Goal: Understand process/instructions: Learn about a topic

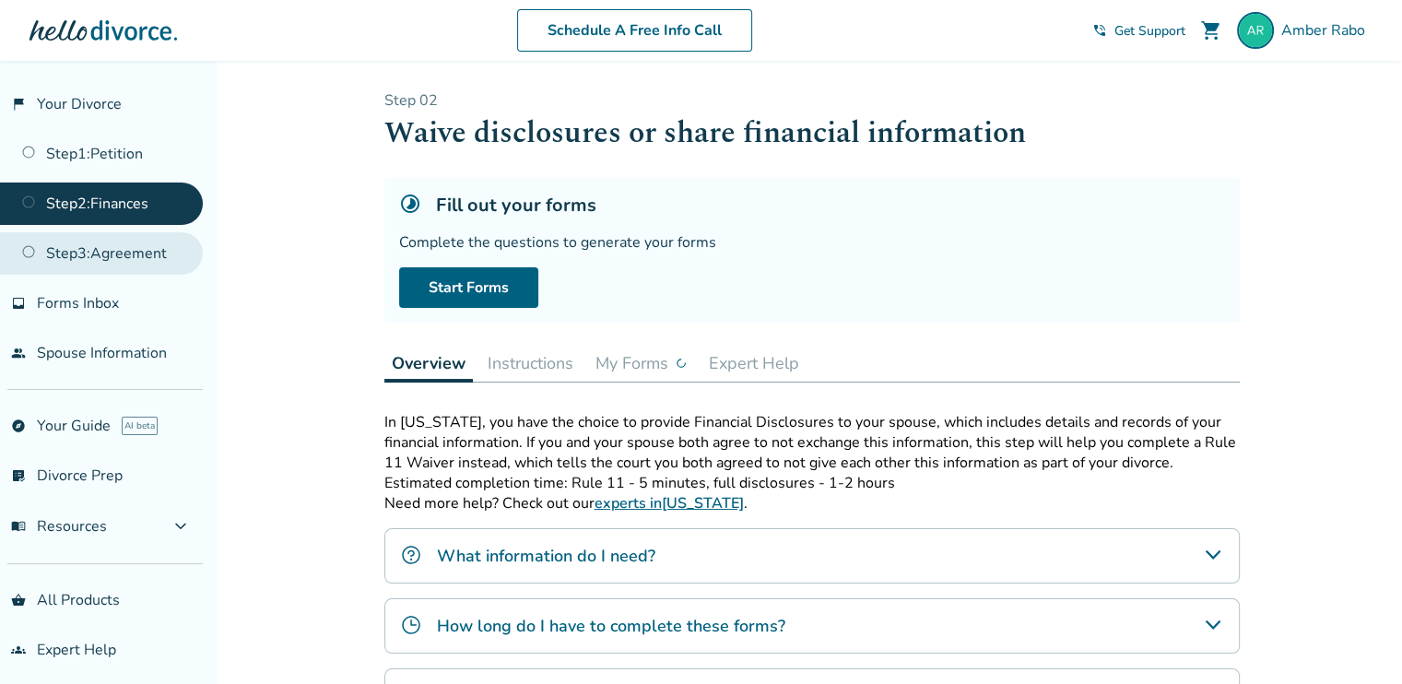
click at [156, 257] on link "Step 3 : Agreement" at bounding box center [101, 253] width 203 height 42
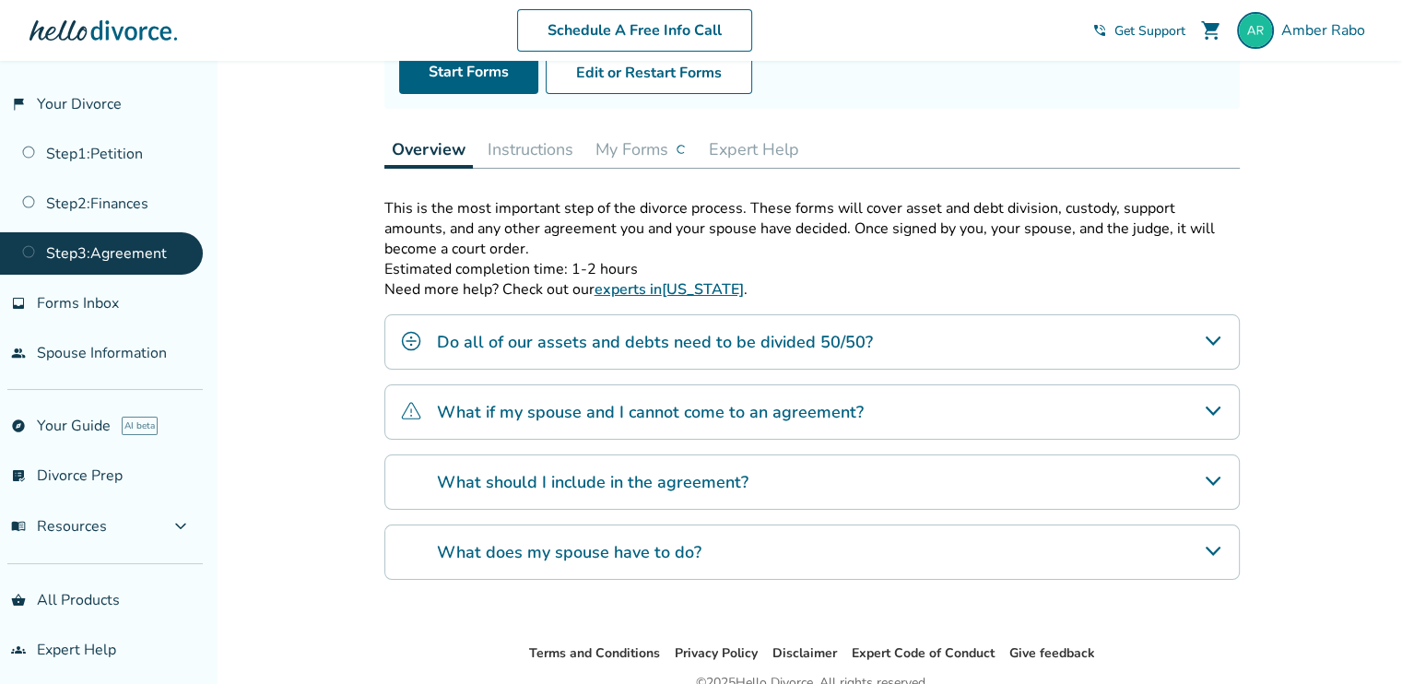
scroll to position [229, 0]
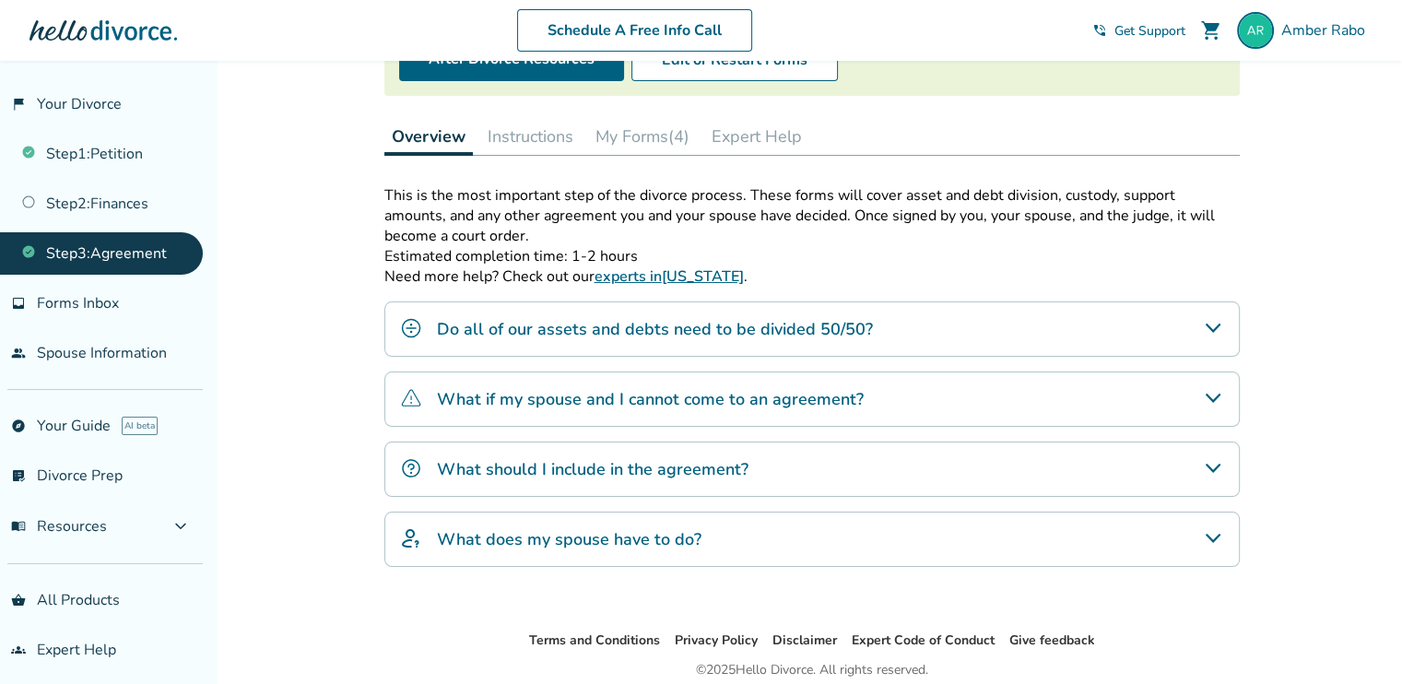
click at [1224, 324] on div "Do all of our assets and debts need to be divided 50/50?" at bounding box center [811, 328] width 855 height 55
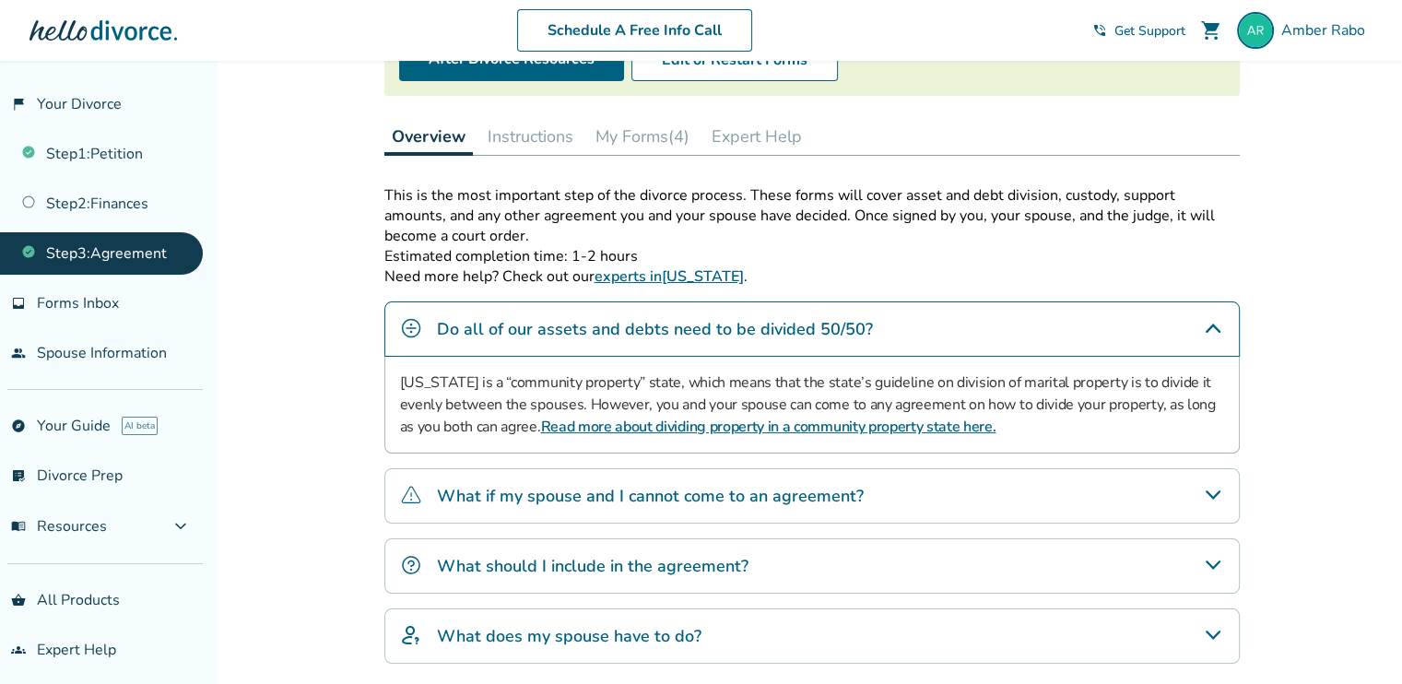
click at [1209, 327] on icon "Do all of our assets and debts need to be divided 50/50?" at bounding box center [1213, 328] width 22 height 22
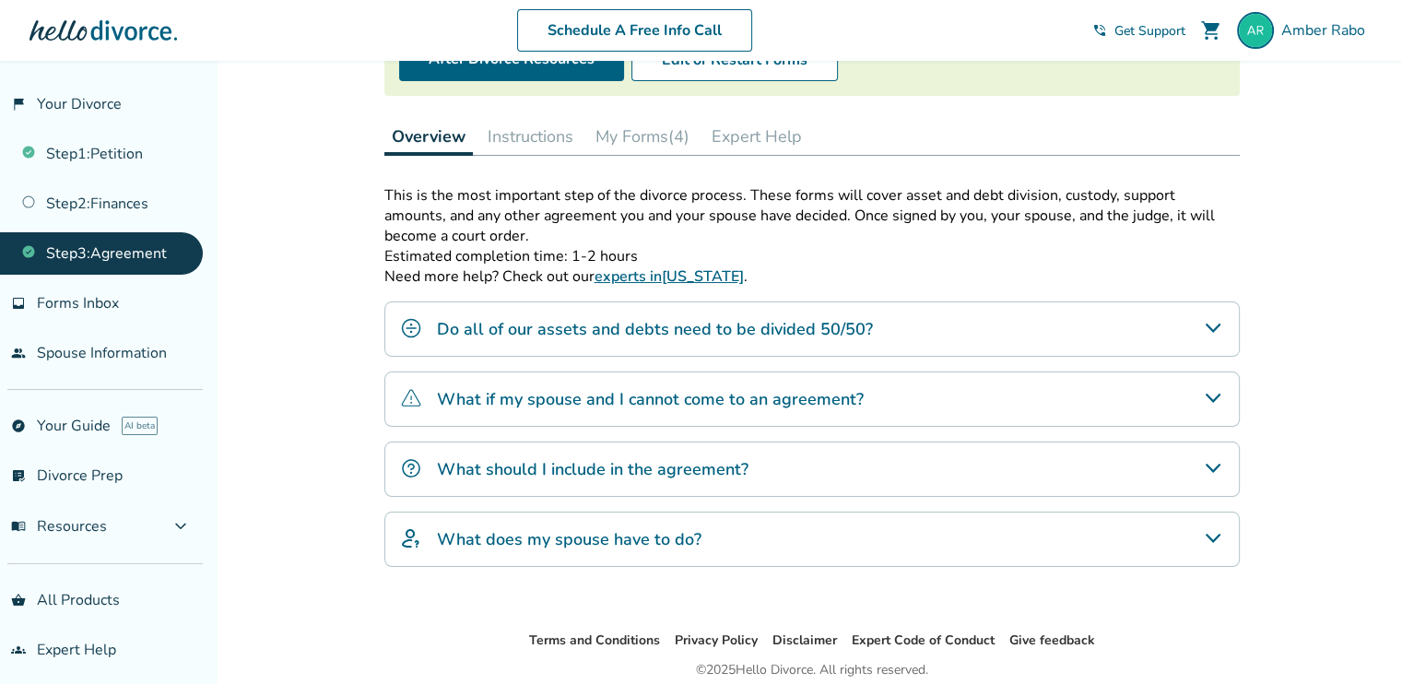
click at [1217, 387] on icon "What if my spouse and I cannot come to an agreement?" at bounding box center [1213, 398] width 22 height 22
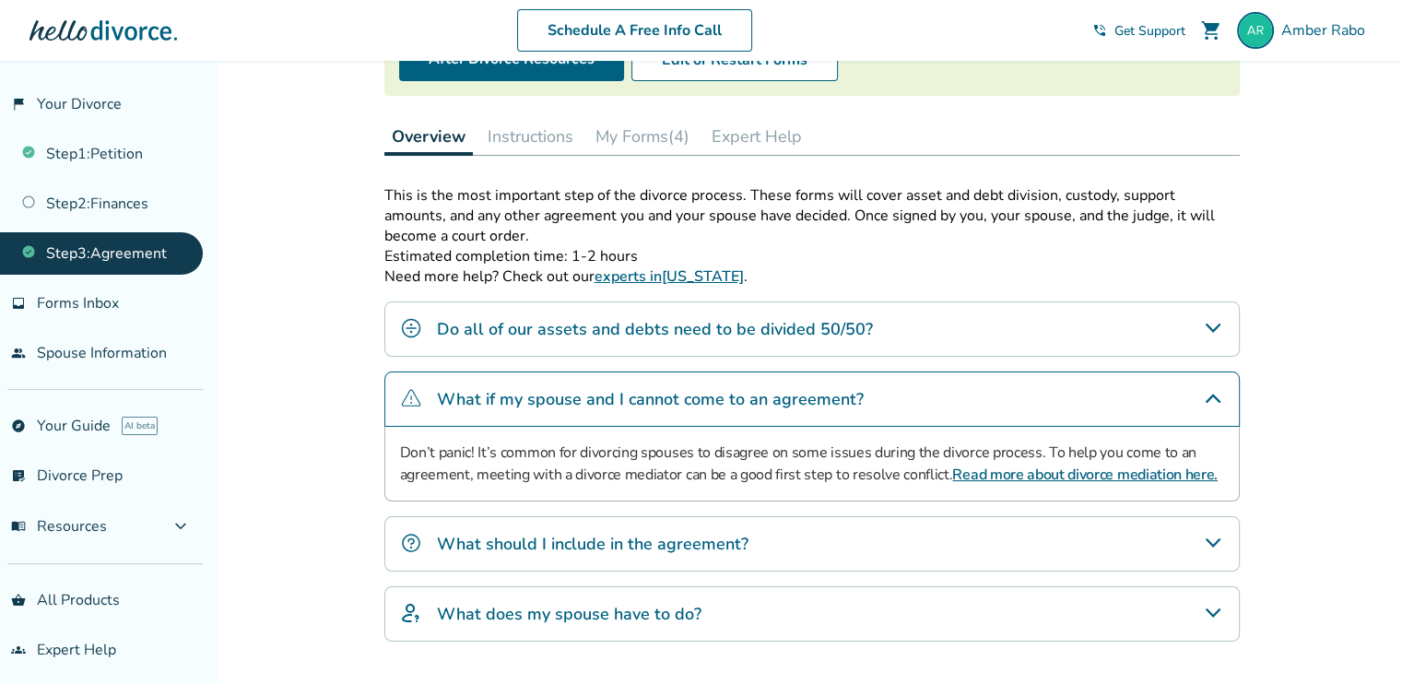
click at [1217, 387] on icon "What if my spouse and I cannot come to an agreement?" at bounding box center [1213, 398] width 22 height 22
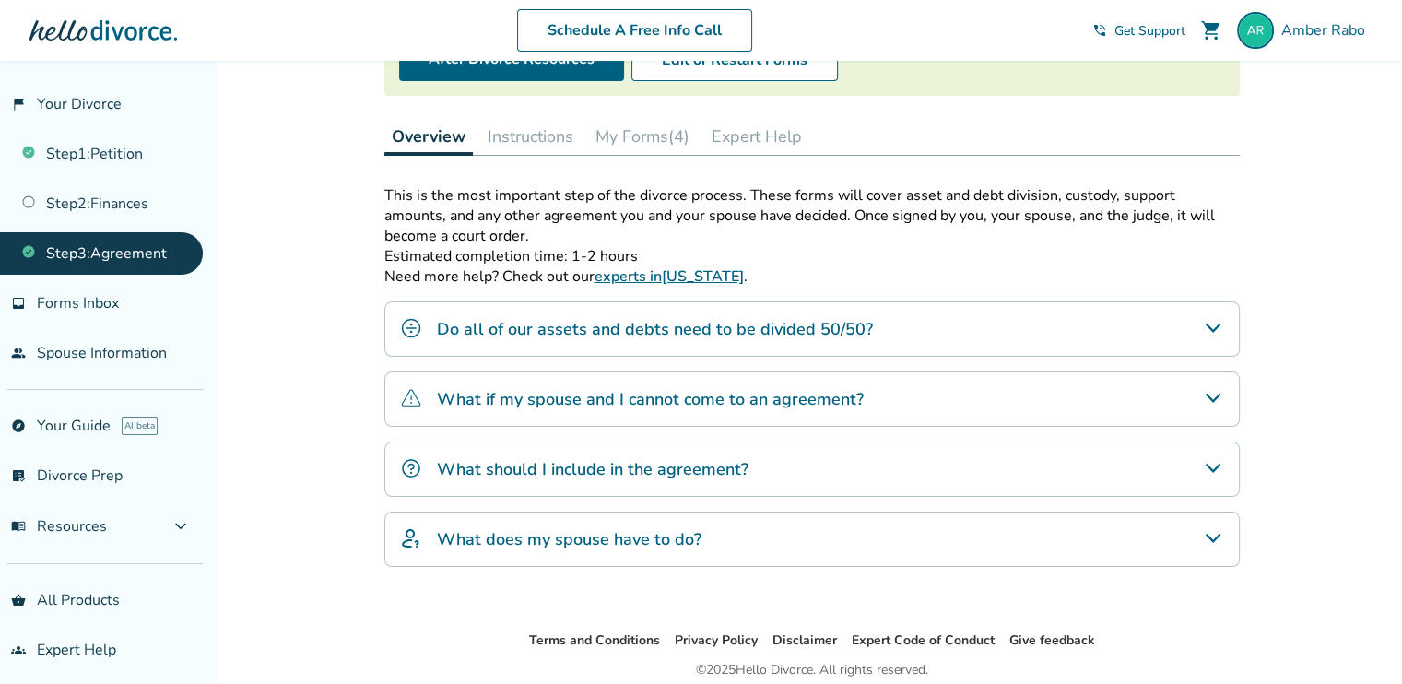
click at [1214, 463] on icon "What should I include in the agreement?" at bounding box center [1213, 468] width 22 height 22
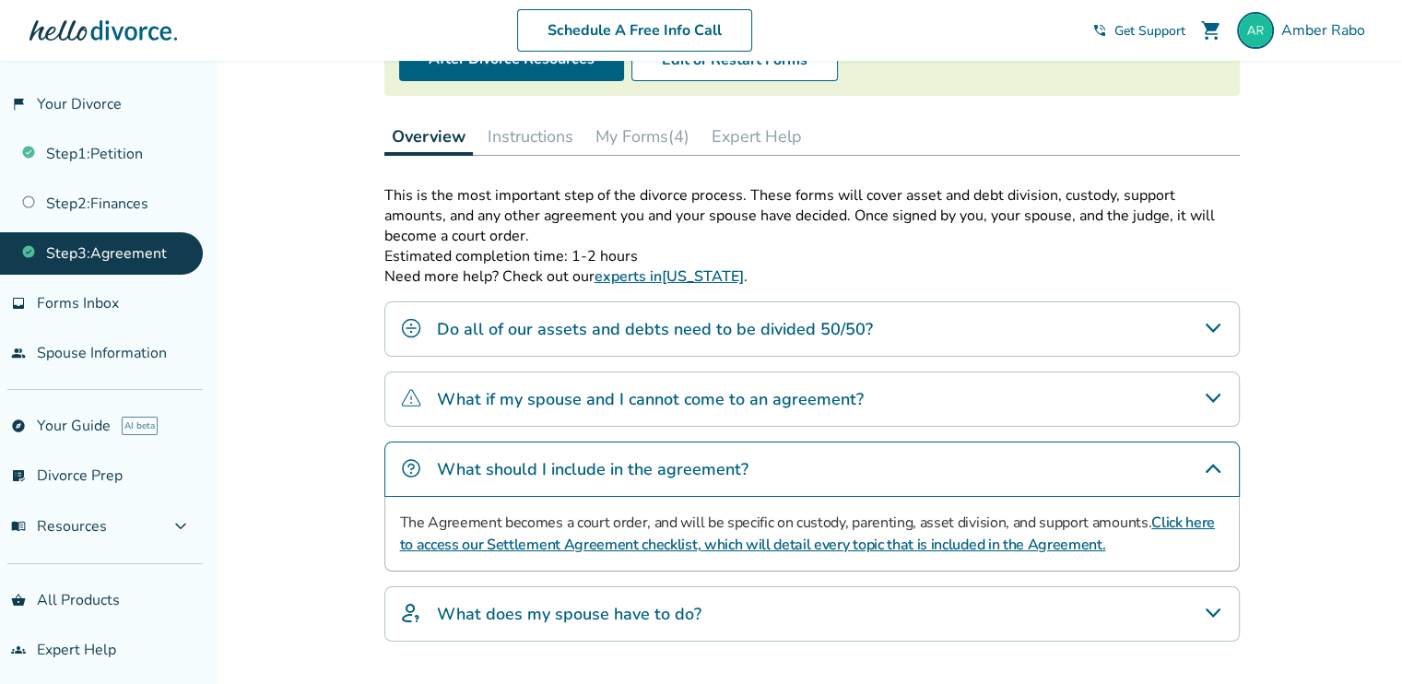
click at [1214, 464] on icon "What should I include in the agreement?" at bounding box center [1213, 468] width 15 height 9
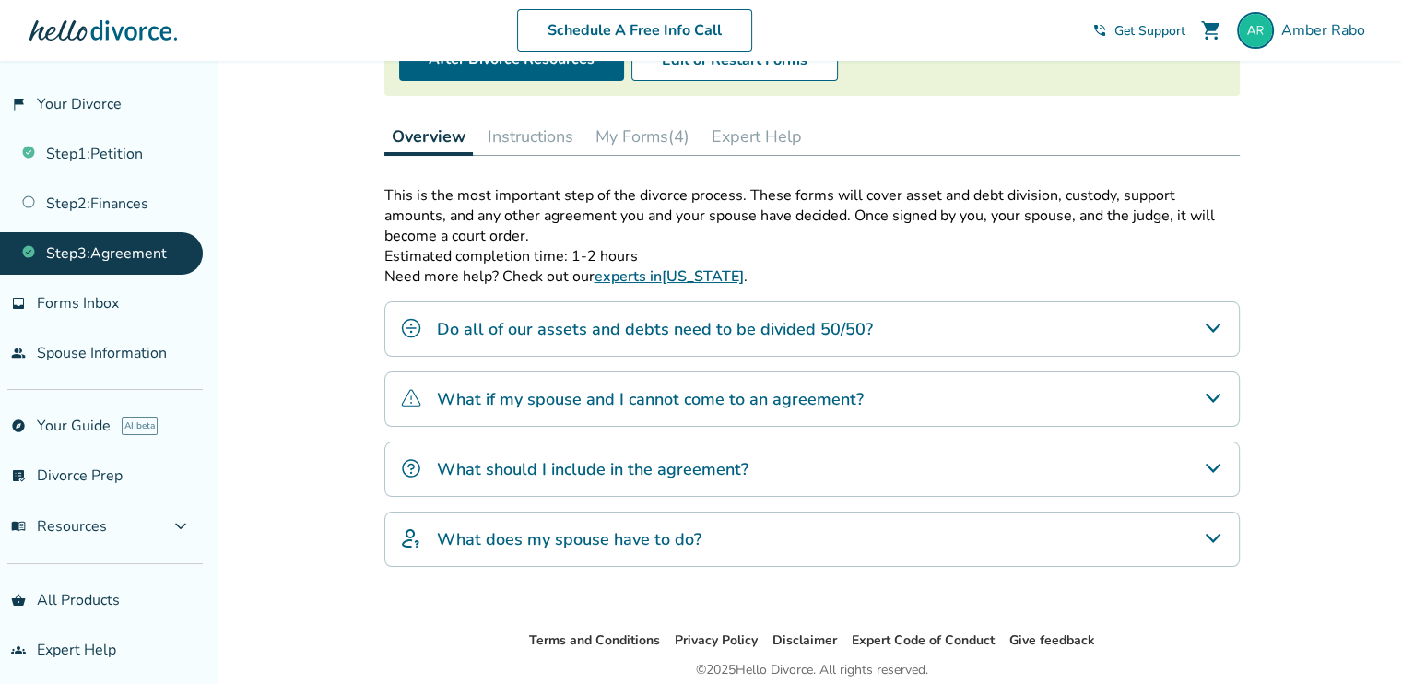
click at [1217, 529] on icon "What does my spouse have to do?" at bounding box center [1213, 538] width 22 height 22
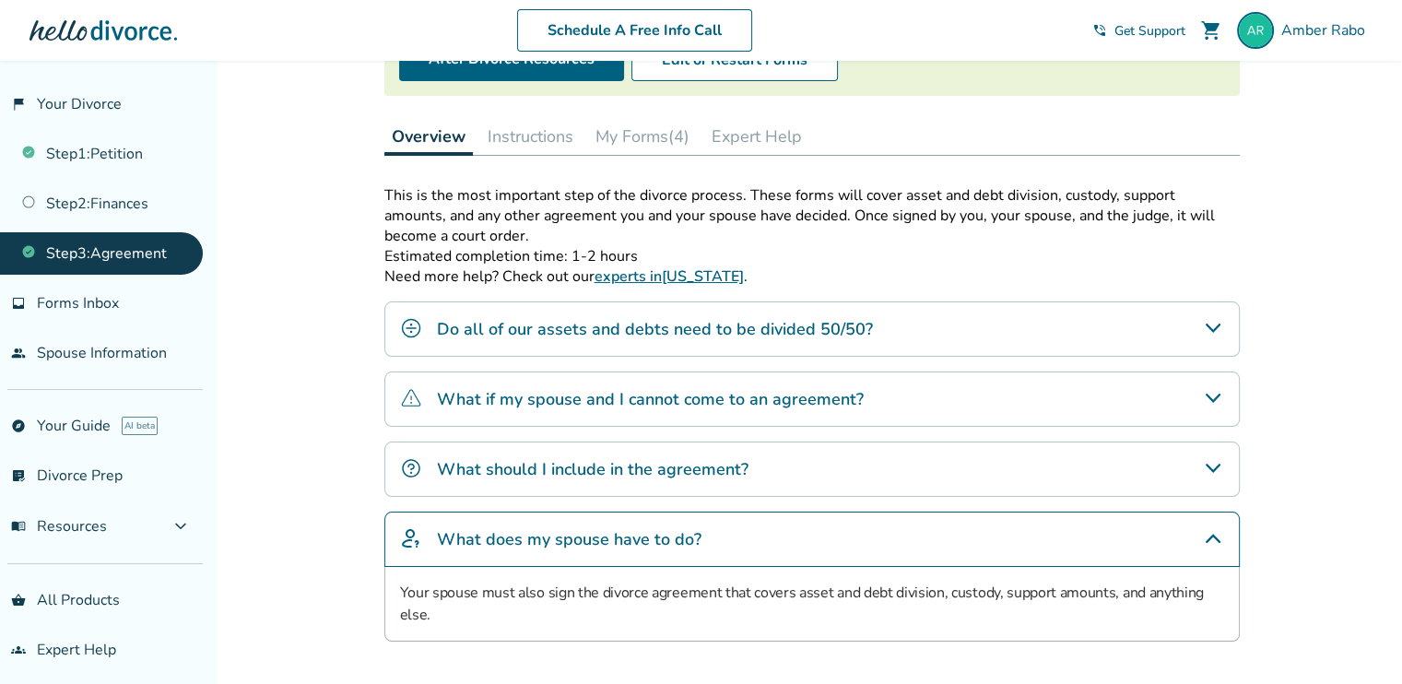
click at [1217, 529] on icon "What does my spouse have to do?" at bounding box center [1213, 538] width 22 height 22
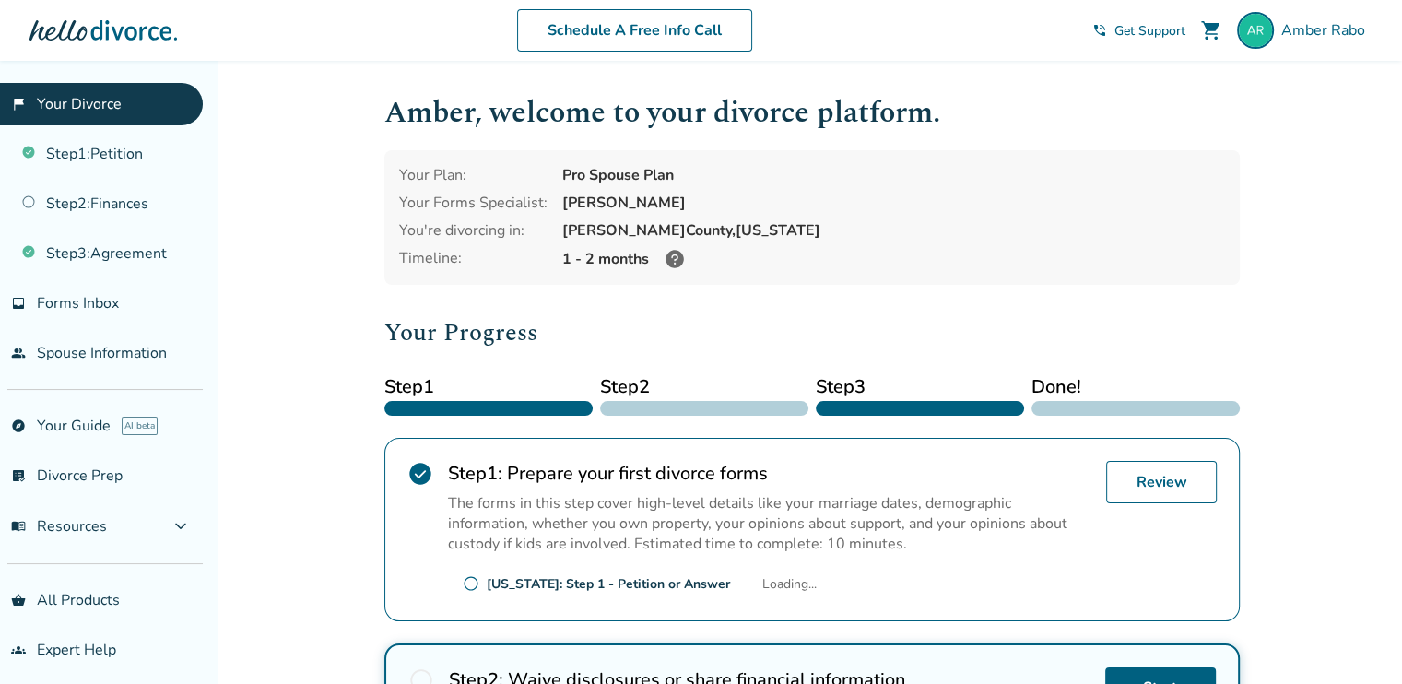
scroll to position [561, 0]
